Goal: Task Accomplishment & Management: Use online tool/utility

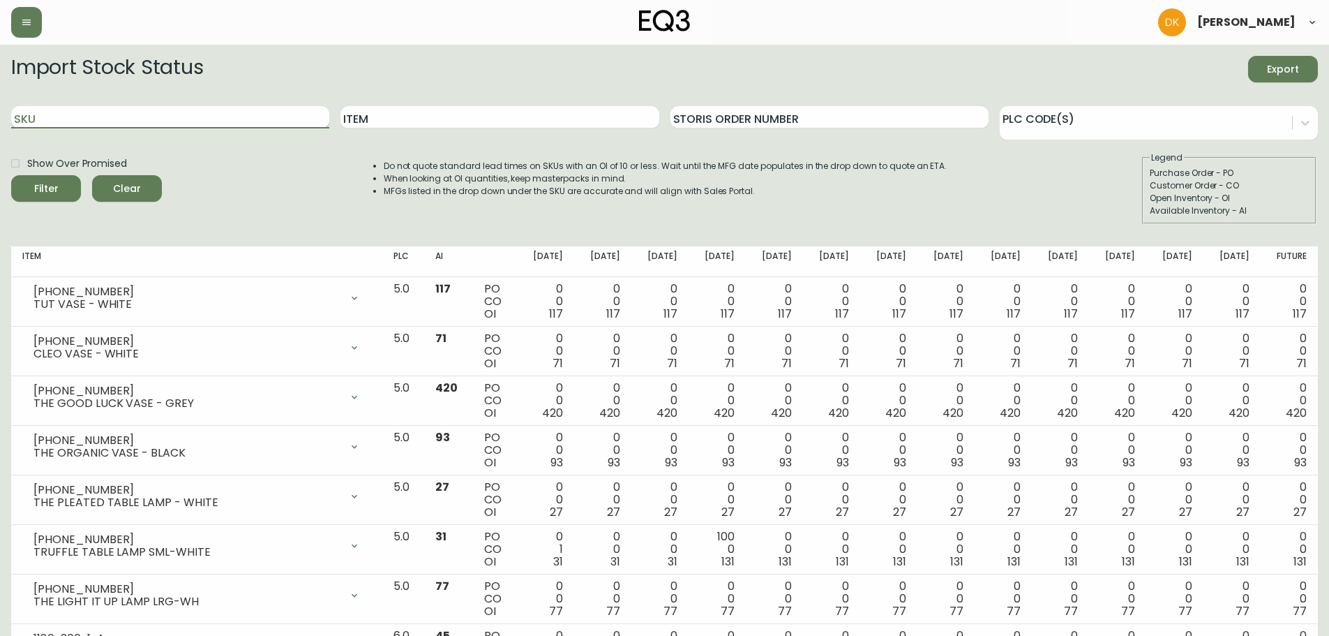
click at [75, 121] on input "SKU" at bounding box center [170, 117] width 318 height 22
click at [54, 112] on input "3020-" at bounding box center [170, 117] width 318 height 22
type input "[PHONE_NUMBER]"
click at [11, 175] on button "Filter" at bounding box center [46, 188] width 70 height 27
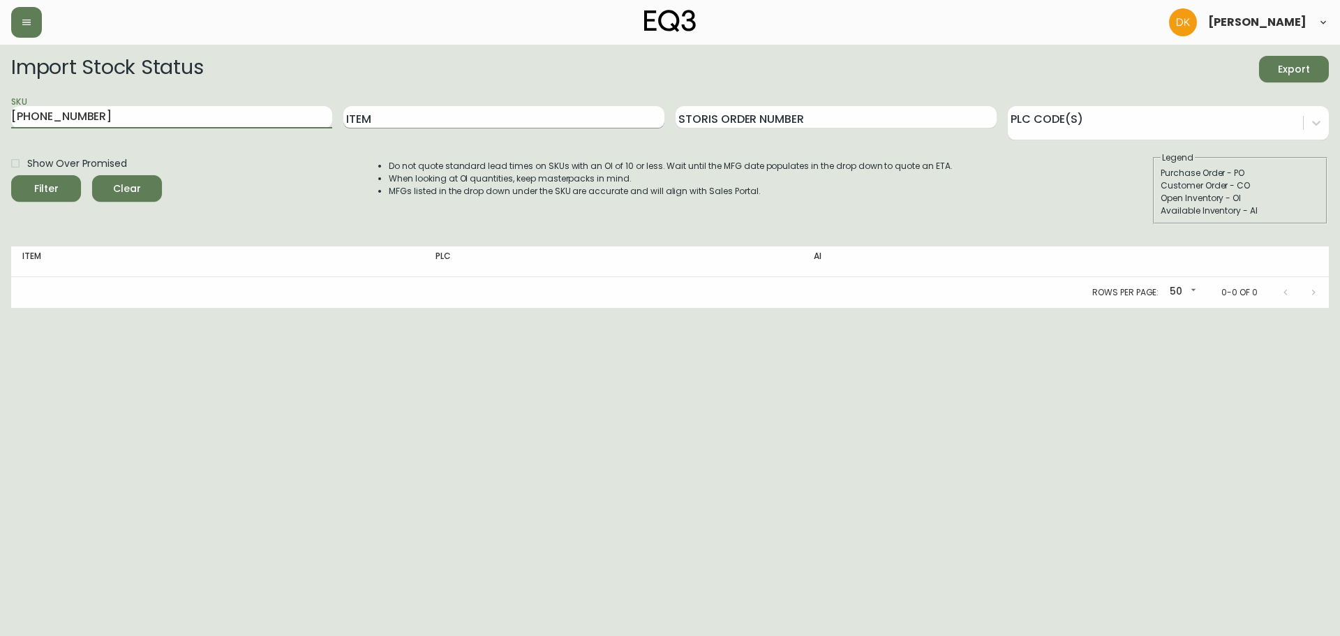
click at [375, 114] on input "Item" at bounding box center [503, 117] width 321 height 22
drag, startPoint x: 103, startPoint y: 119, endPoint x: 0, endPoint y: 103, distance: 104.5
click at [0, 103] on main "Import Stock Status Export SKU [PHONE_NUMBER] Item Storis Order Number PLC Code…" at bounding box center [670, 176] width 1340 height 263
click at [438, 123] on input "Item" at bounding box center [503, 117] width 321 height 22
type input "ban bench"
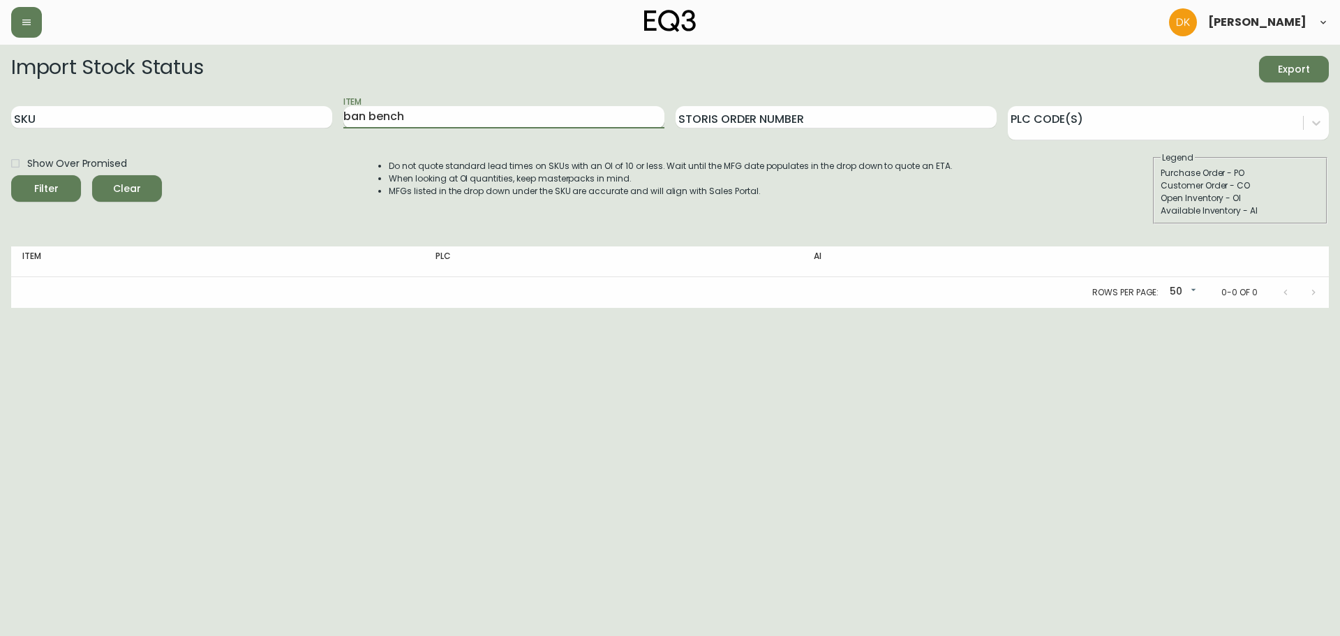
click at [11, 175] on button "Filter" at bounding box center [46, 188] width 70 height 27
